Goal: Task Accomplishment & Management: Manage account settings

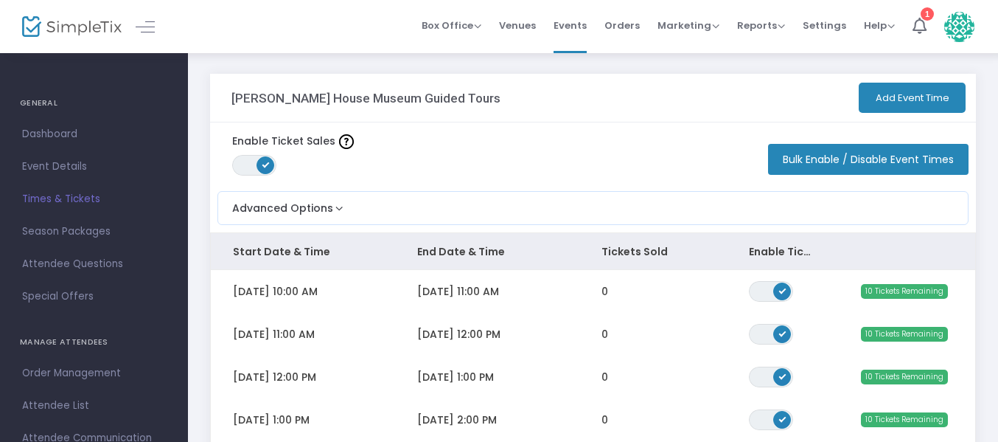
click at [908, 94] on button "Add Event Time" at bounding box center [912, 98] width 107 height 30
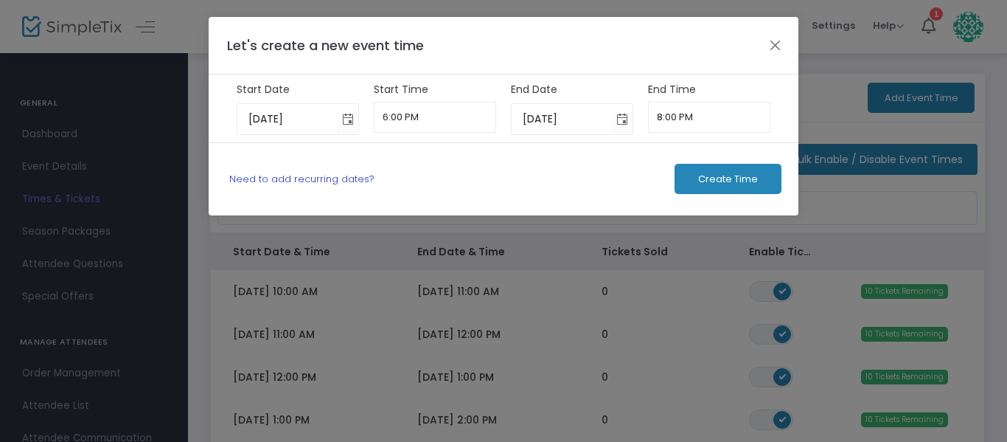
click at [341, 172] on link "Need to add recurring dates?" at bounding box center [301, 179] width 145 height 14
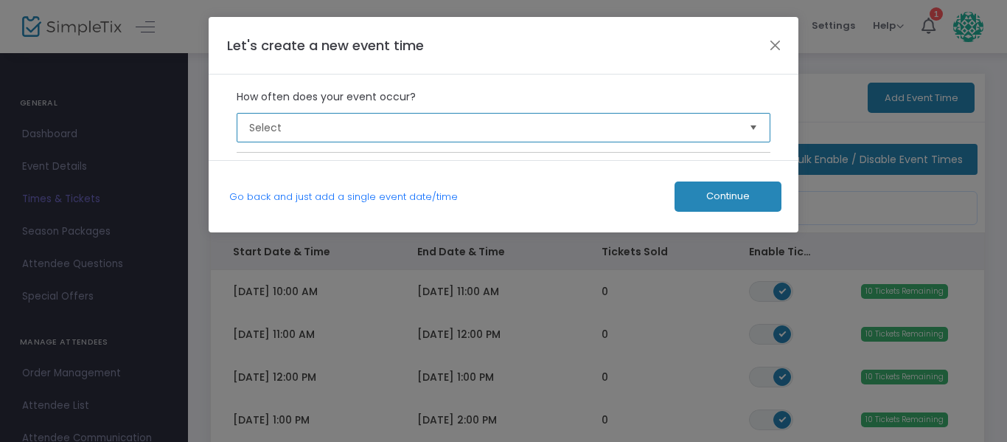
click at [369, 125] on span "Select" at bounding box center [493, 127] width 489 height 15
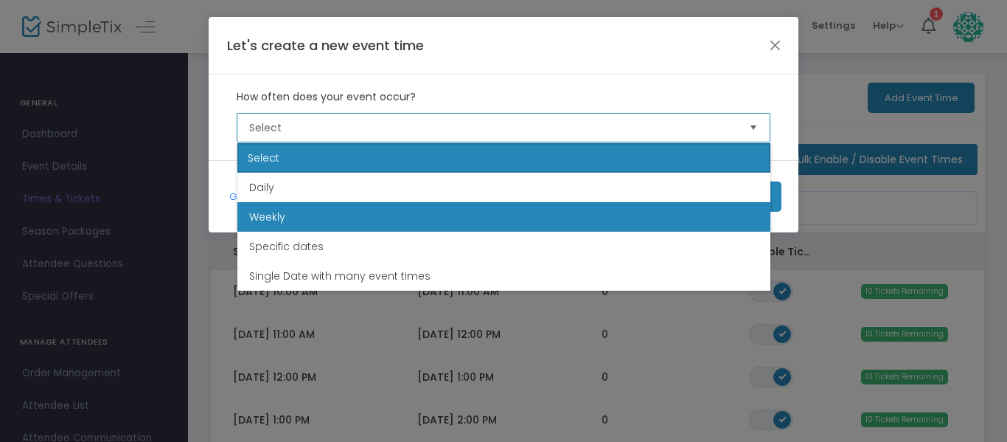
click at [394, 223] on li "Weekly" at bounding box center [503, 216] width 533 height 29
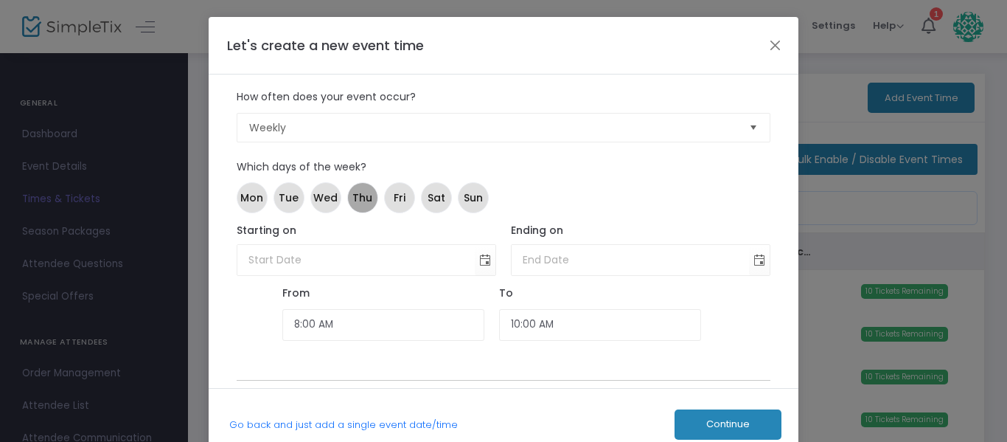
click at [359, 206] on mat-chip "Thu" at bounding box center [362, 197] width 31 height 31
click at [397, 204] on span "Fri" at bounding box center [400, 197] width 12 height 15
click at [437, 204] on span "Sat" at bounding box center [437, 197] width 18 height 15
click at [486, 260] on span "Toggle calendar" at bounding box center [485, 260] width 24 height 24
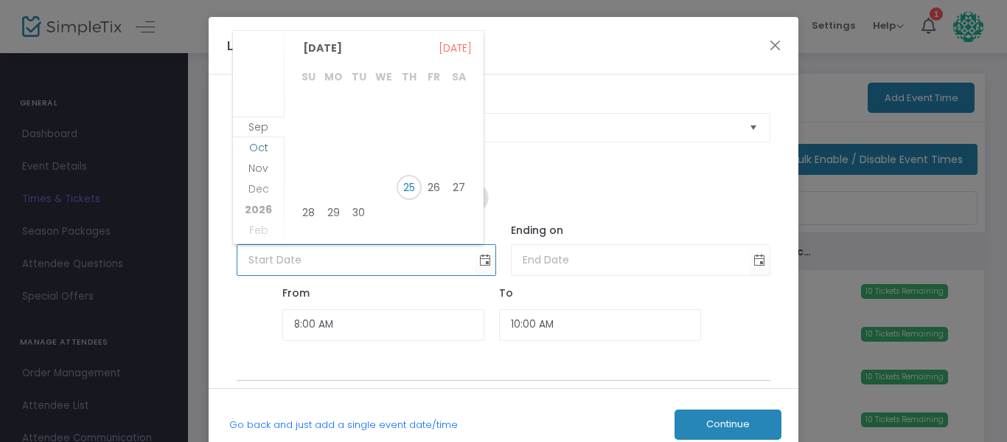
click at [258, 150] on span "Oct" at bounding box center [258, 147] width 19 height 15
click at [386, 105] on span "1" at bounding box center [384, 106] width 25 height 25
type input "[DATE]"
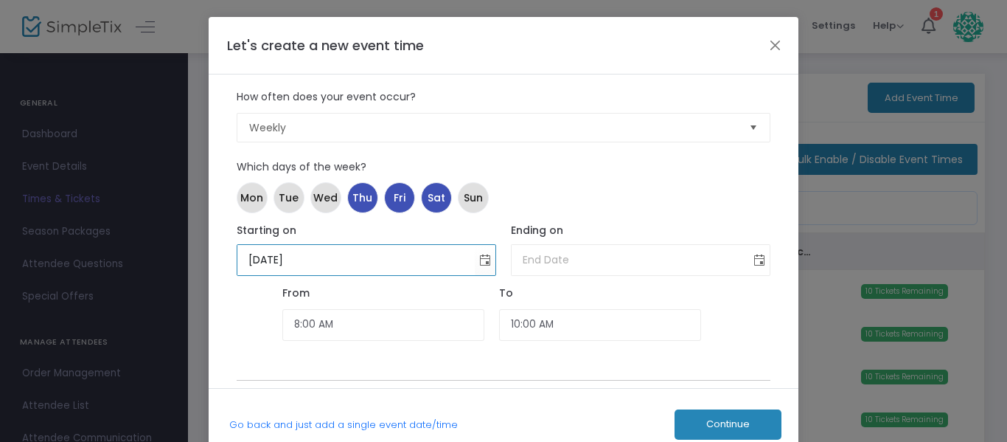
click at [761, 262] on span "Toggle calendar" at bounding box center [760, 260] width 24 height 24
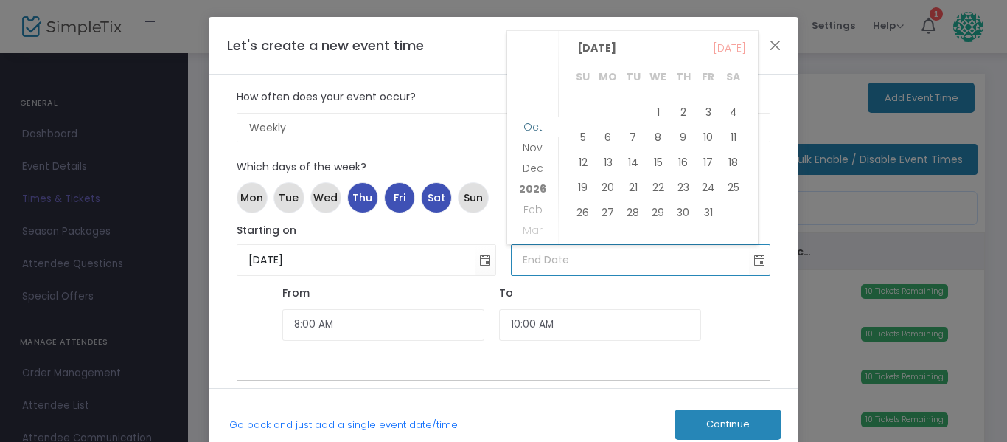
click at [538, 128] on span "Oct" at bounding box center [533, 126] width 19 height 15
click at [703, 213] on span "31" at bounding box center [708, 212] width 25 height 25
type input "[DATE]"
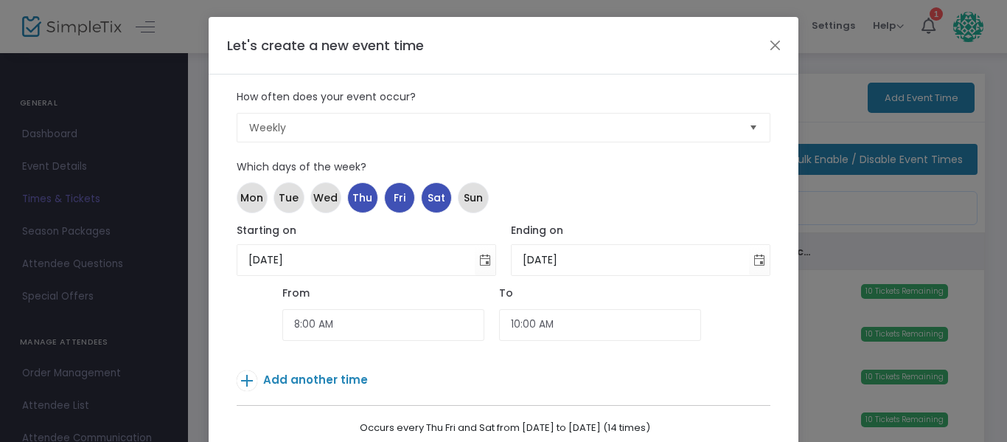
click at [628, 162] on label "Which days of the week?" at bounding box center [503, 167] width 549 height 31
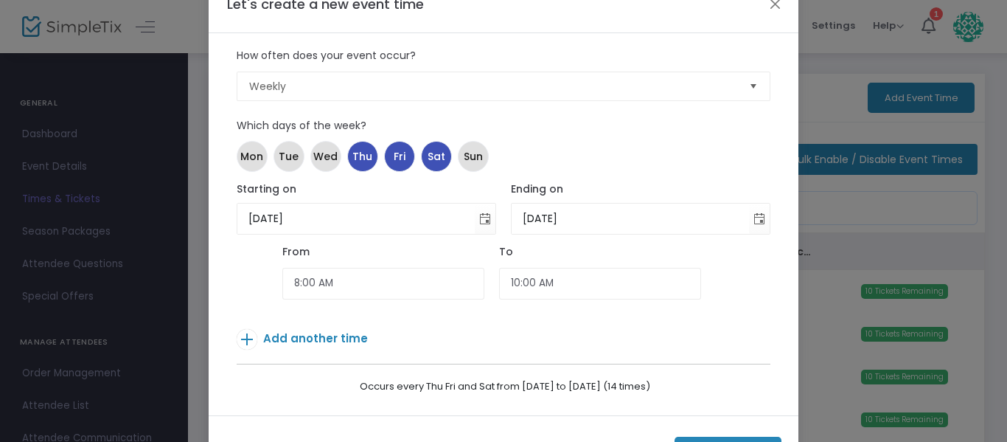
scroll to position [74, 0]
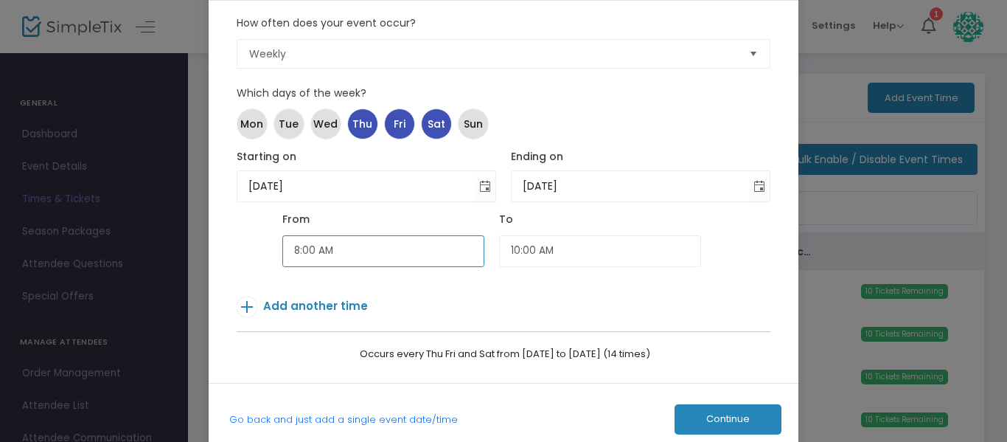
click at [399, 236] on input "8:00 AM" at bounding box center [383, 251] width 202 height 32
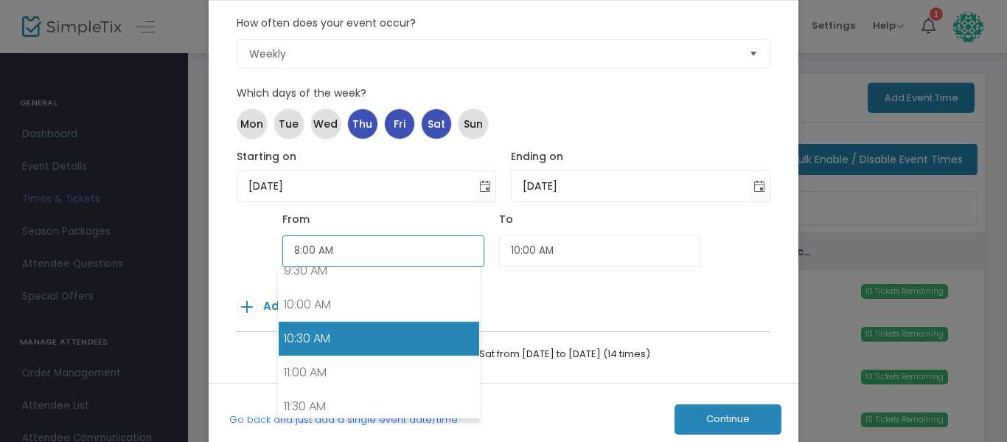
scroll to position [632, 0]
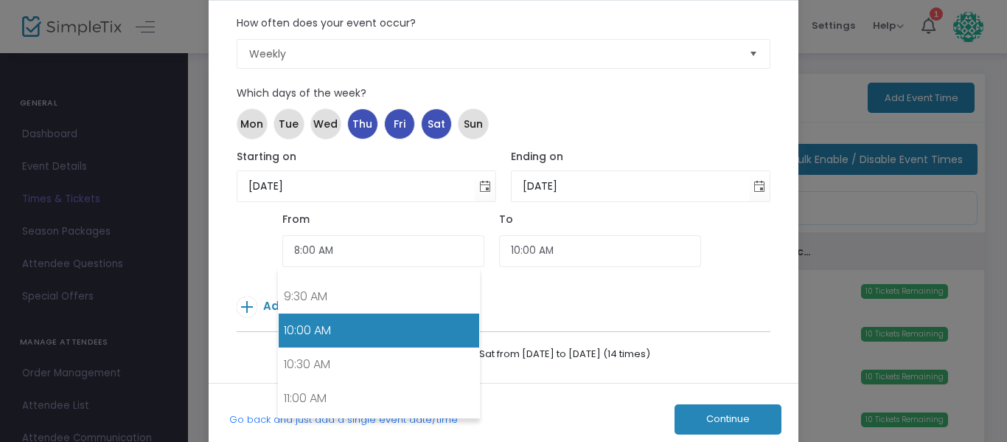
click at [386, 330] on link "10:00 AM" at bounding box center [379, 330] width 201 height 34
type input "10:00 AM"
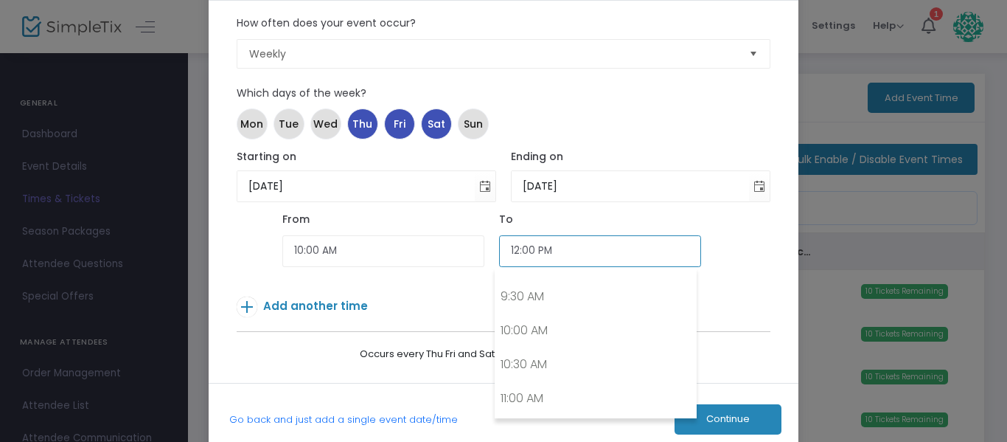
click at [540, 247] on input "12:00 PM" at bounding box center [600, 251] width 202 height 32
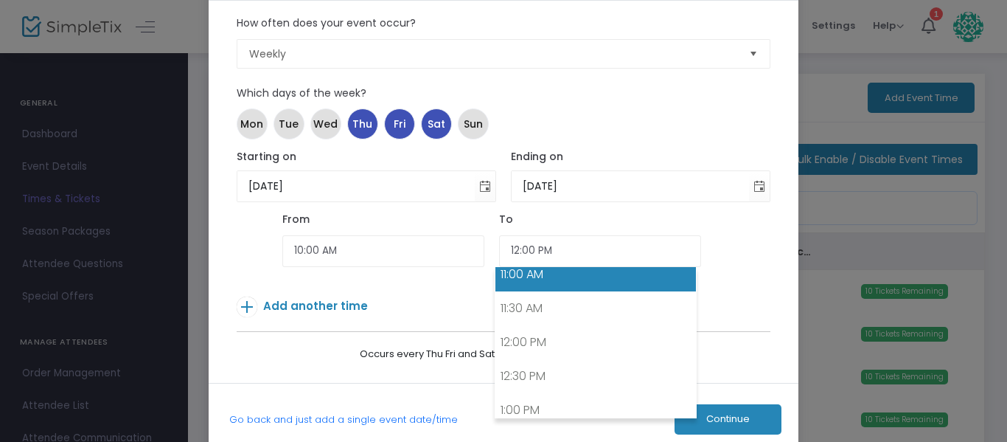
click at [546, 281] on link "11:00 AM" at bounding box center [596, 274] width 201 height 34
type input "11:00 AM"
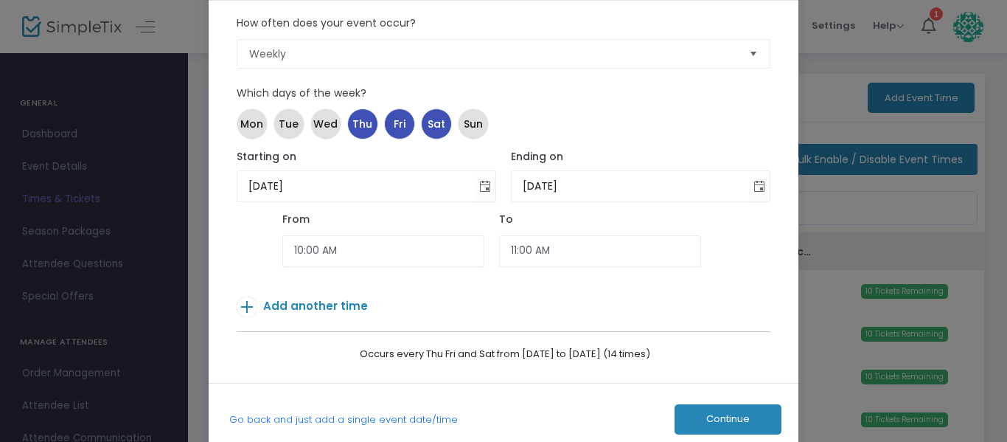
click at [321, 300] on span "Add another time" at bounding box center [315, 305] width 105 height 15
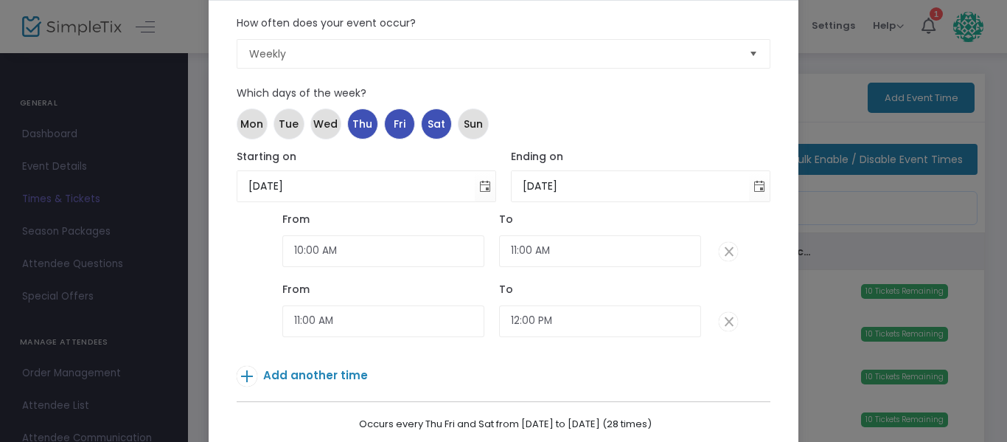
click at [323, 372] on span "Add another time" at bounding box center [315, 374] width 105 height 15
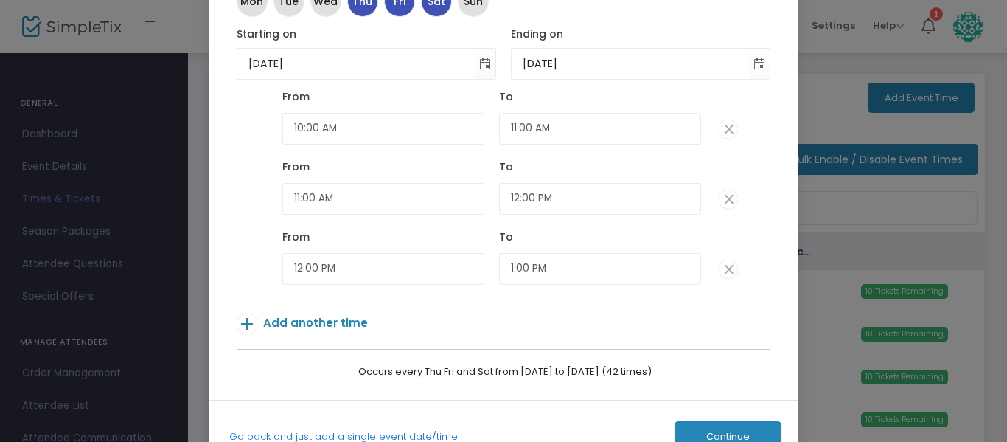
scroll to position [234, 0]
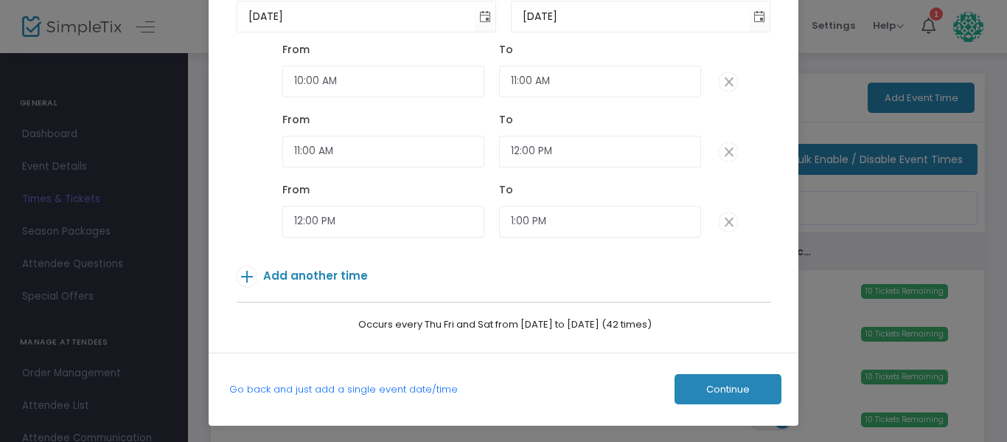
click at [313, 271] on span "Add another time" at bounding box center [315, 275] width 105 height 15
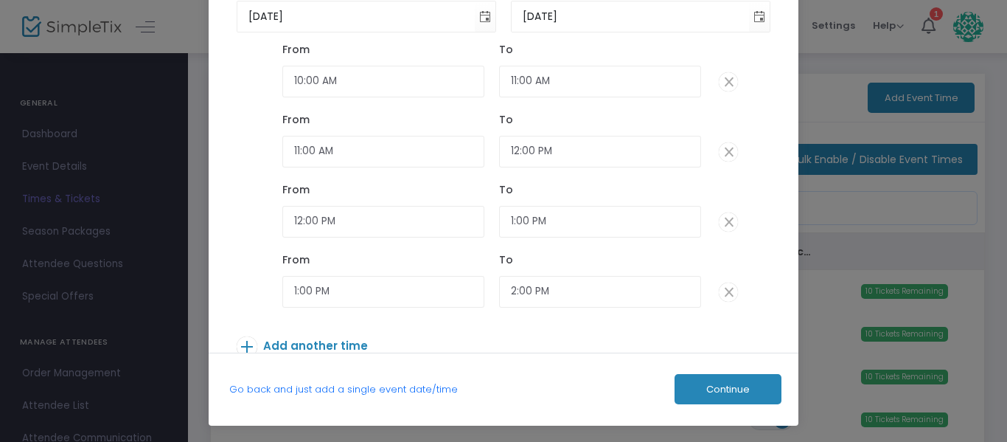
click at [325, 348] on span "Add another time" at bounding box center [315, 345] width 105 height 15
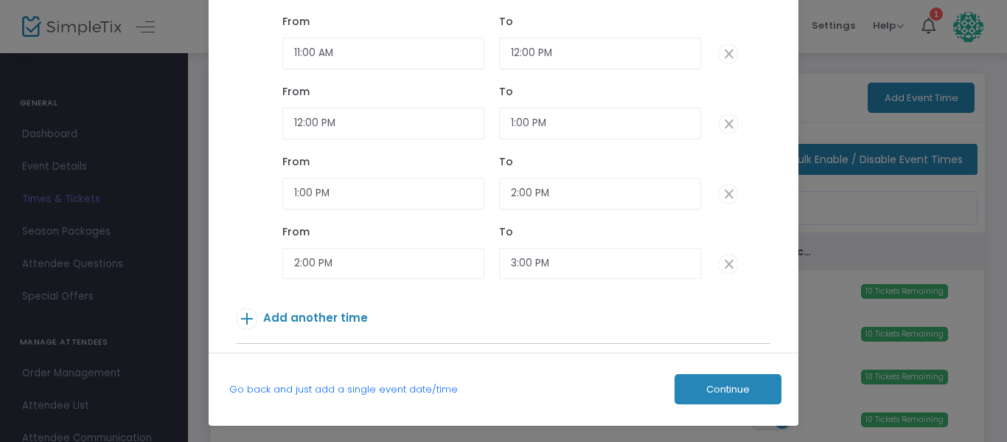
scroll to position [149, 0]
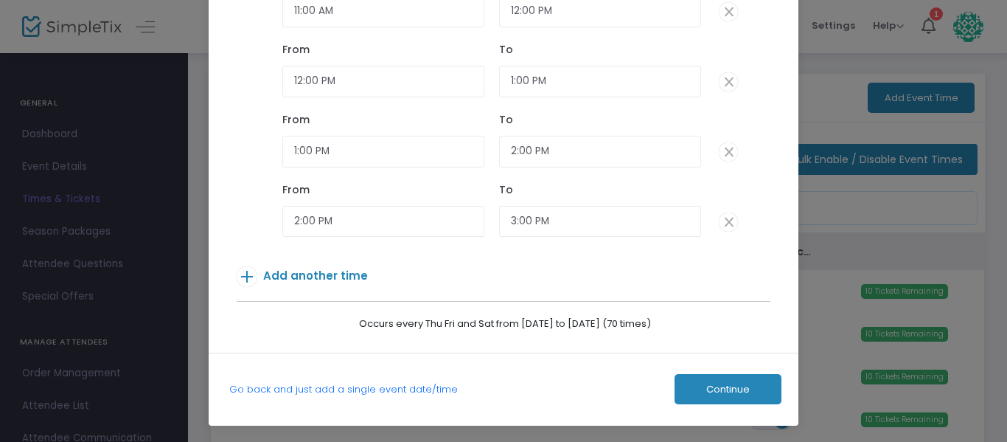
click at [327, 271] on span "Add another time" at bounding box center [315, 275] width 105 height 15
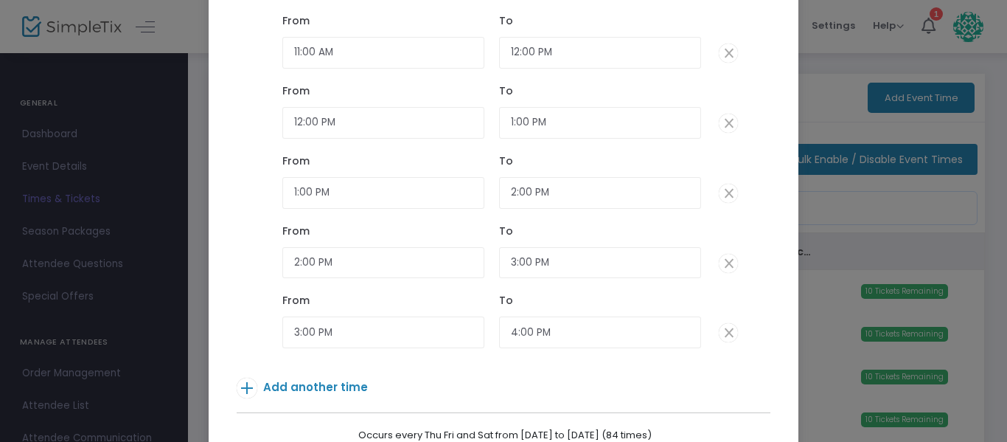
scroll to position [234, 0]
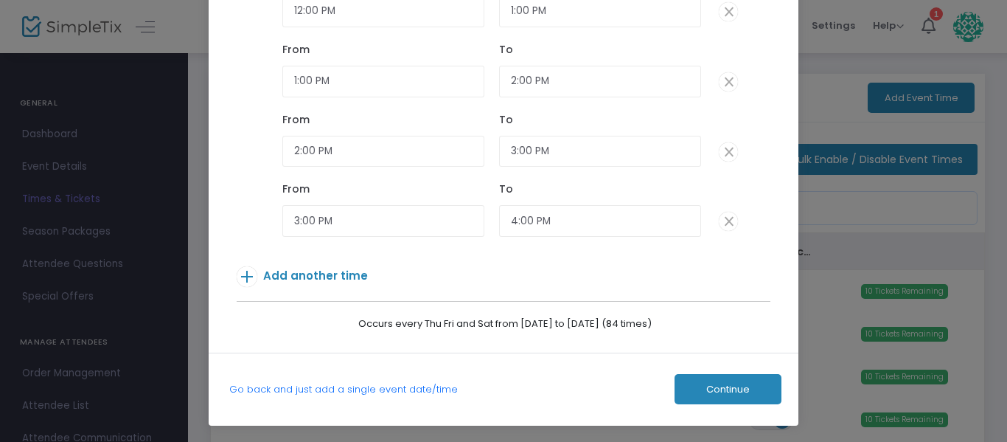
click at [706, 392] on span "Continue" at bounding box center [728, 389] width 44 height 12
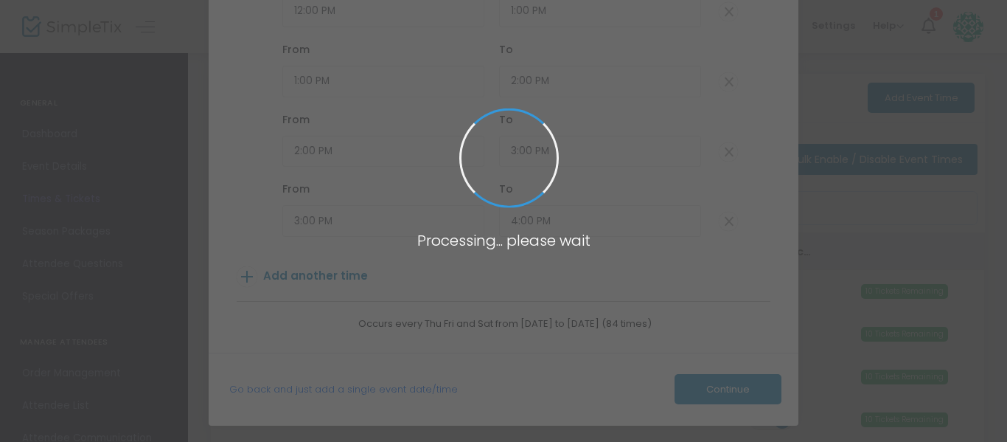
type input "10"
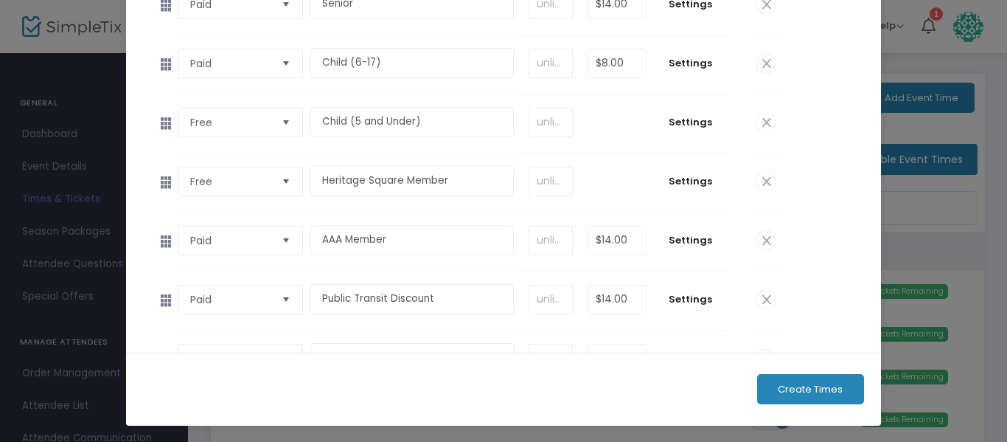
scroll to position [72, 0]
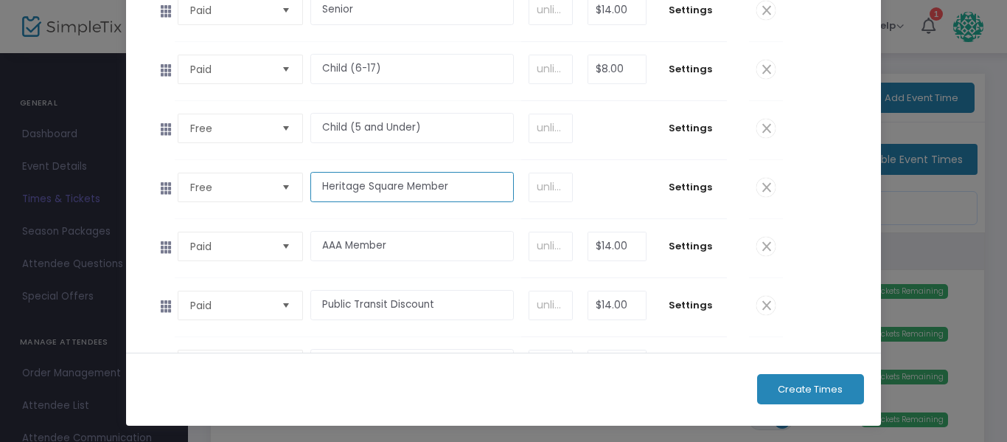
drag, startPoint x: 396, startPoint y: 187, endPoint x: 293, endPoint y: 192, distance: 103.4
click at [289, 197] on tr "Free Required. Heritage Square Member Required. Required. $0.00 Settings" at bounding box center [469, 189] width 630 height 59
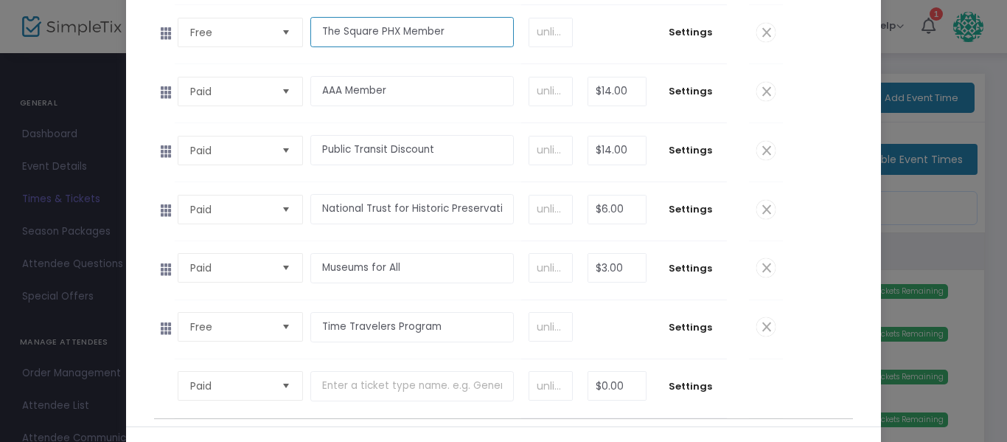
scroll to position [234, 0]
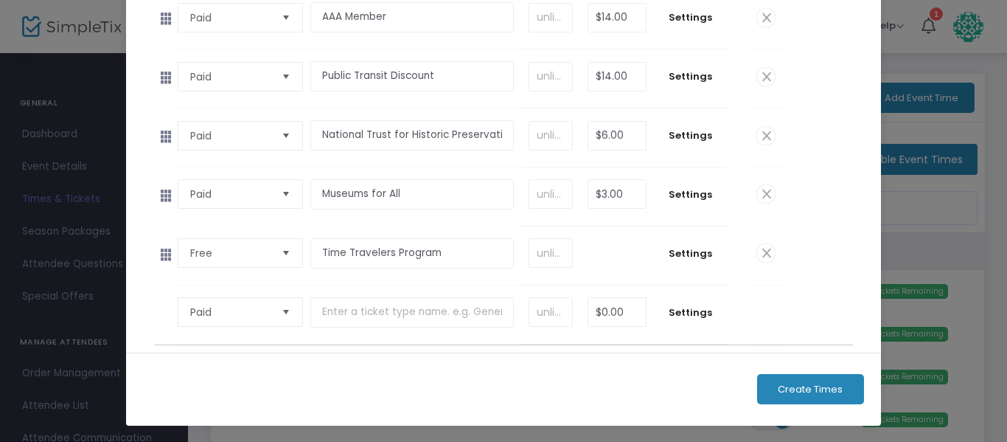
type input "The Square PHX Member"
click at [805, 392] on span "Create Times" at bounding box center [810, 389] width 65 height 12
